Goal: Task Accomplishment & Management: Use online tool/utility

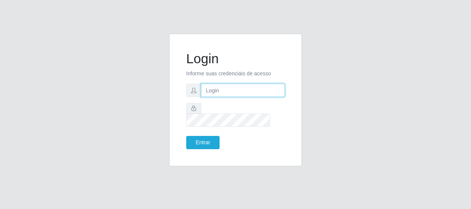
click at [236, 95] on input "text" at bounding box center [243, 90] width 84 height 13
type input "[EMAIL_ADDRESS][DOMAIN_NAME]"
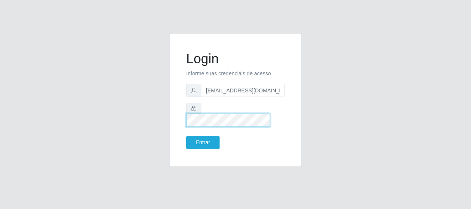
click at [186, 136] on button "Entrar" at bounding box center [202, 142] width 33 height 13
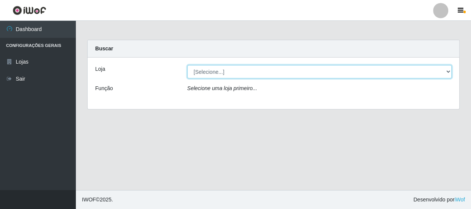
drag, startPoint x: 235, startPoint y: 74, endPoint x: 230, endPoint y: 78, distance: 6.2
click at [234, 74] on select "[Selecione...] Hiper Queiroz - [GEOGRAPHIC_DATA]" at bounding box center [319, 71] width 265 height 13
select select "513"
click at [187, 65] on select "[Selecione...] Hiper Queiroz - [GEOGRAPHIC_DATA]" at bounding box center [319, 71] width 265 height 13
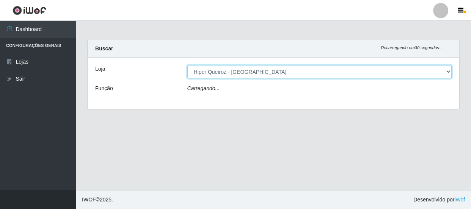
click at [223, 77] on select "[Selecione...] Hiper Queiroz - [GEOGRAPHIC_DATA]" at bounding box center [319, 71] width 265 height 13
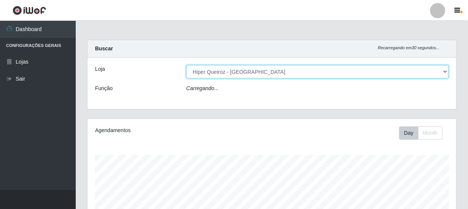
scroll to position [157, 369]
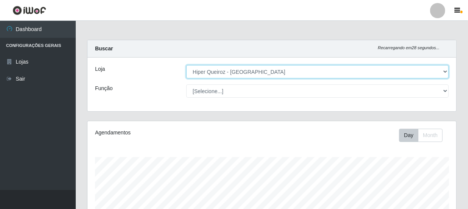
click at [186, 65] on select "[Selecione...] Hiper Queiroz - [GEOGRAPHIC_DATA]" at bounding box center [317, 71] width 263 height 13
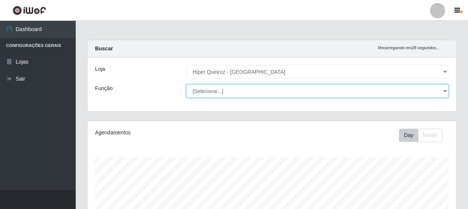
click at [225, 88] on select "[Selecione...] Embalador Embalador + Embalador ++ Operador de Caixa Operador de…" at bounding box center [317, 91] width 263 height 13
select select "1"
click at [186, 85] on select "[Selecione...] Embalador Embalador + Embalador ++ Operador de Caixa Operador de…" at bounding box center [317, 91] width 263 height 13
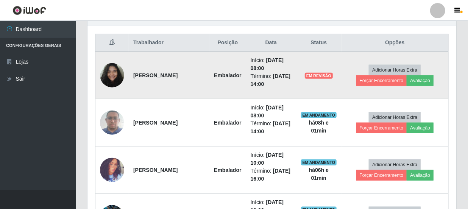
scroll to position [296, 0]
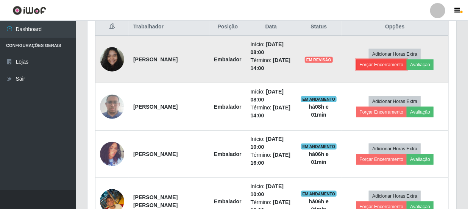
click at [387, 66] on button "Forçar Encerramento" at bounding box center [382, 64] width 51 height 11
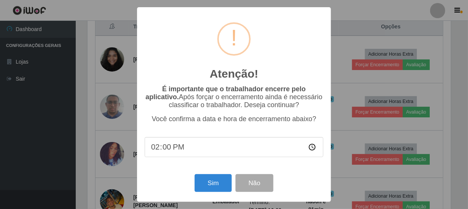
scroll to position [157, 366]
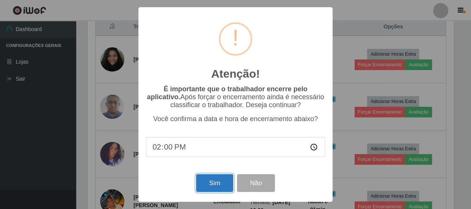
click at [217, 179] on button "Sim" at bounding box center [214, 183] width 37 height 18
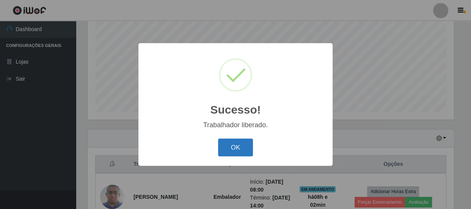
click at [235, 152] on button "OK" at bounding box center [235, 148] width 35 height 18
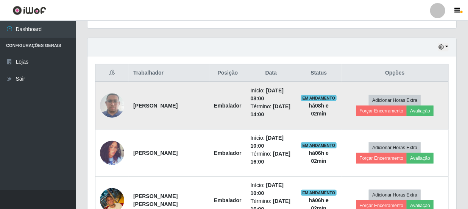
scroll to position [262, 0]
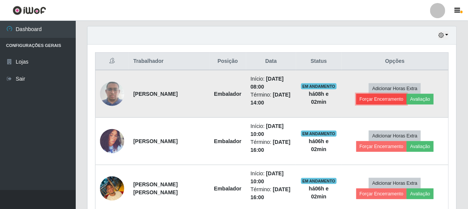
click at [373, 100] on button "Forçar Encerramento" at bounding box center [382, 99] width 51 height 11
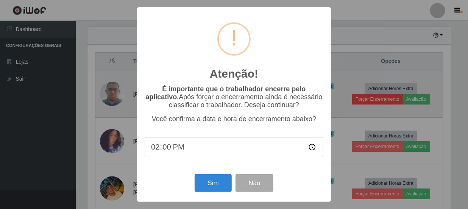
scroll to position [157, 366]
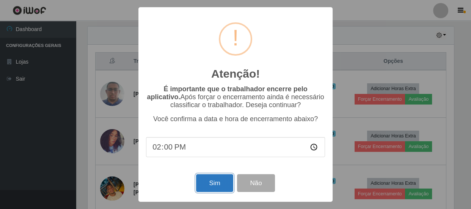
click at [213, 188] on button "Sim" at bounding box center [214, 183] width 37 height 18
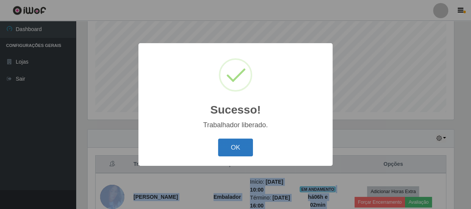
click at [231, 155] on button "OK" at bounding box center [235, 148] width 35 height 18
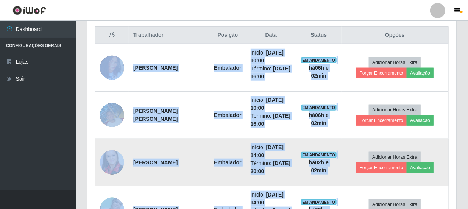
scroll to position [296, 0]
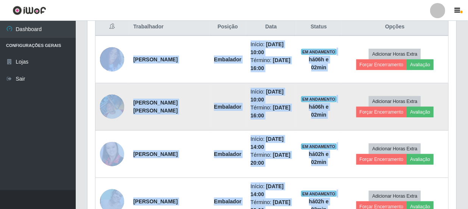
click at [357, 87] on td "Adicionar Horas Extra Forçar Encerramento Avaliação" at bounding box center [395, 106] width 107 height 47
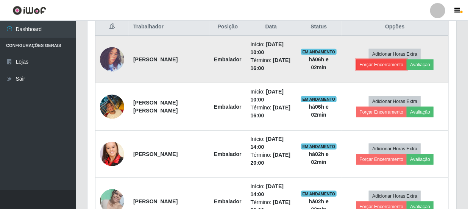
click at [389, 64] on button "Forçar Encerramento" at bounding box center [382, 64] width 51 height 11
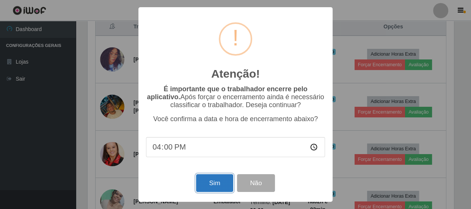
click at [216, 183] on button "Sim" at bounding box center [214, 183] width 37 height 18
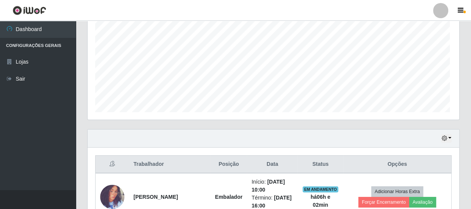
scroll to position [0, 0]
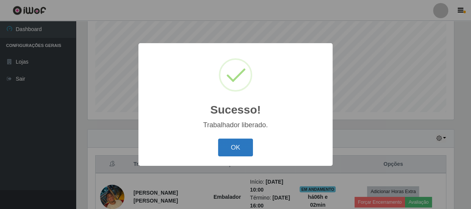
click at [230, 146] on button "OK" at bounding box center [235, 148] width 35 height 18
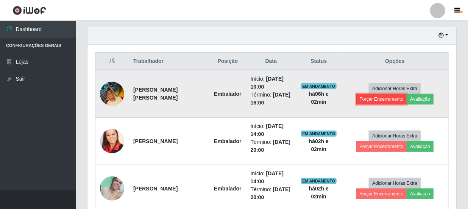
click at [379, 99] on button "Forçar Encerramento" at bounding box center [382, 99] width 51 height 11
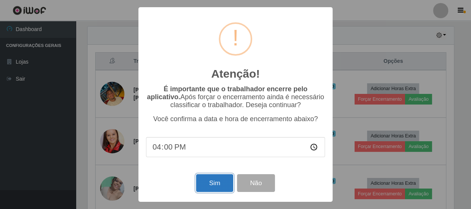
click at [212, 187] on button "Sim" at bounding box center [214, 183] width 37 height 18
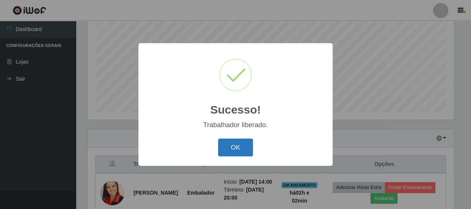
click at [230, 152] on button "OK" at bounding box center [235, 148] width 35 height 18
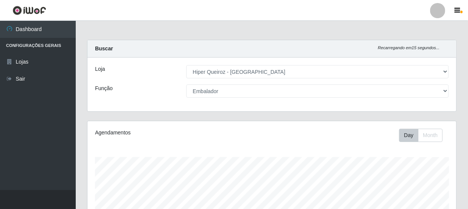
drag, startPoint x: 205, startPoint y: 115, endPoint x: 83, endPoint y: 166, distance: 132.0
click at [83, 166] on div "Agendamentos Day Month" at bounding box center [271, 204] width 381 height 167
click at [81, 155] on div "Agendamentos Day Month" at bounding box center [271, 204] width 381 height 167
